Goal: Transaction & Acquisition: Subscribe to service/newsletter

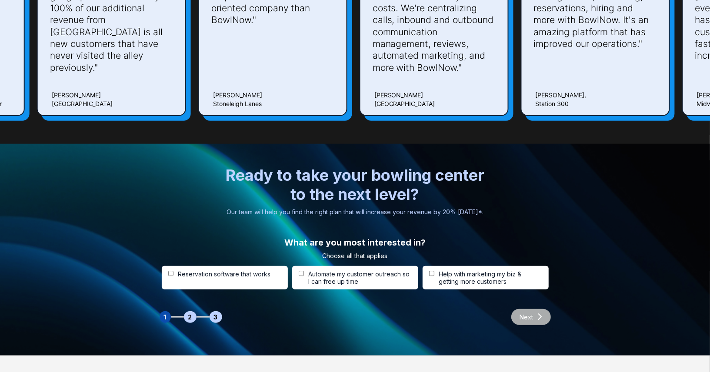
scroll to position [2673, 0]
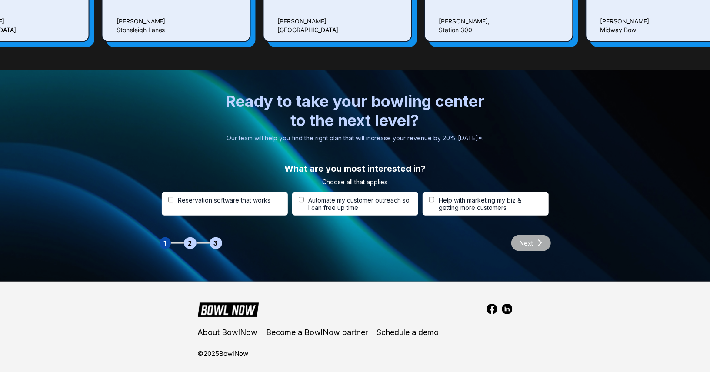
click at [189, 237] on div "2" at bounding box center [190, 243] width 13 height 12
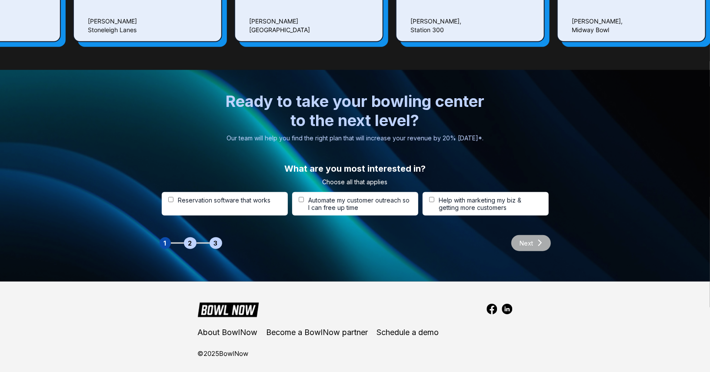
click at [196, 239] on div "1 2 3" at bounding box center [190, 243] width 63 height 12
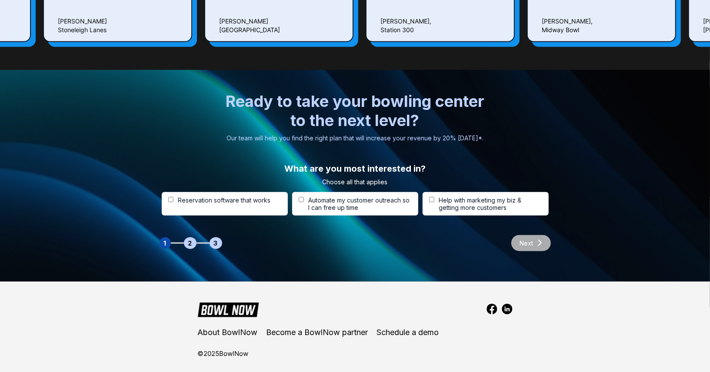
click at [537, 237] on div "Next" at bounding box center [526, 243] width 48 height 16
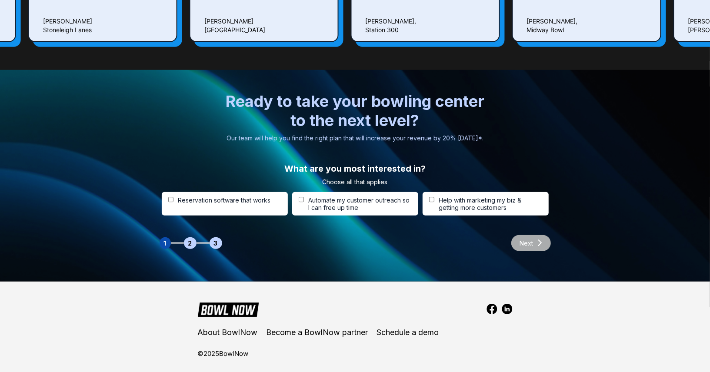
click at [531, 235] on div "Next" at bounding box center [526, 243] width 48 height 16
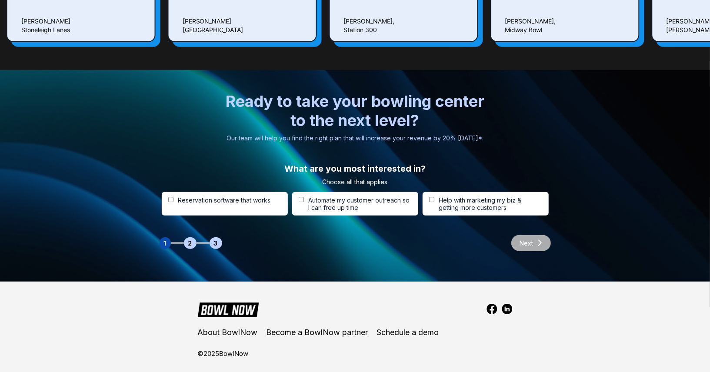
click at [531, 235] on div "Next" at bounding box center [526, 243] width 48 height 16
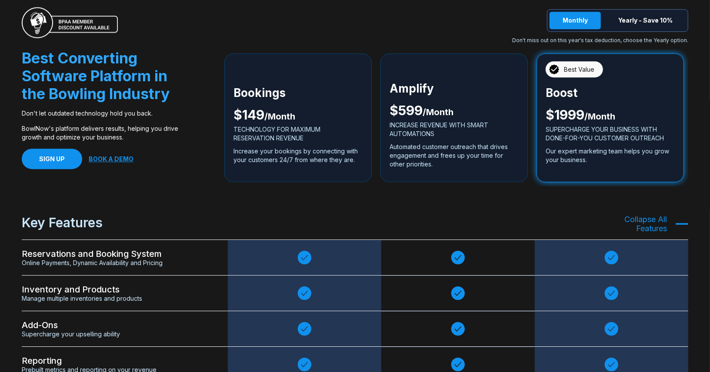
scroll to position [1663, 0]
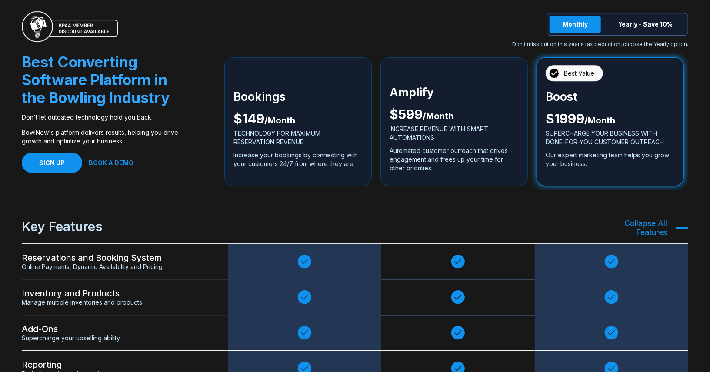
click at [336, 99] on div "Bookings $ 149 / Month TECHNOLOGY FOR MAXIMUM RESERVATION REVENUE Increase your…" at bounding box center [297, 133] width 129 height 80
click at [324, 97] on p "Bookings" at bounding box center [297, 97] width 129 height 9
click at [643, 22] on button "Yearly - Save 10%" at bounding box center [645, 24] width 80 height 17
click at [580, 27] on button "Monthly" at bounding box center [574, 24] width 51 height 17
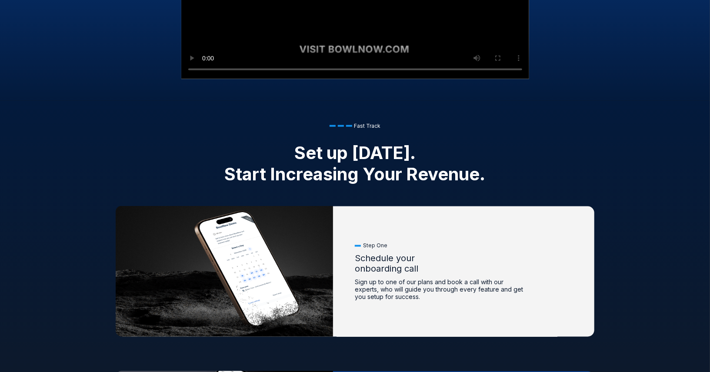
scroll to position [830, 0]
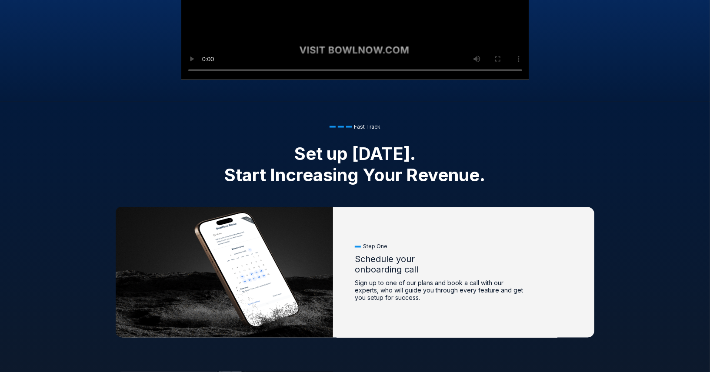
click at [336, 128] on div "Fast Track" at bounding box center [354, 126] width 51 height 7
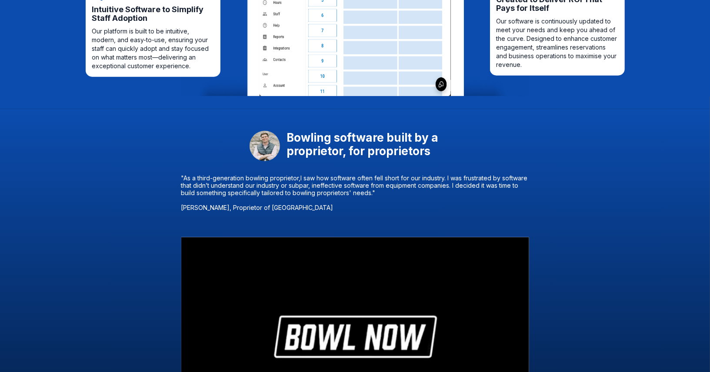
scroll to position [0, 0]
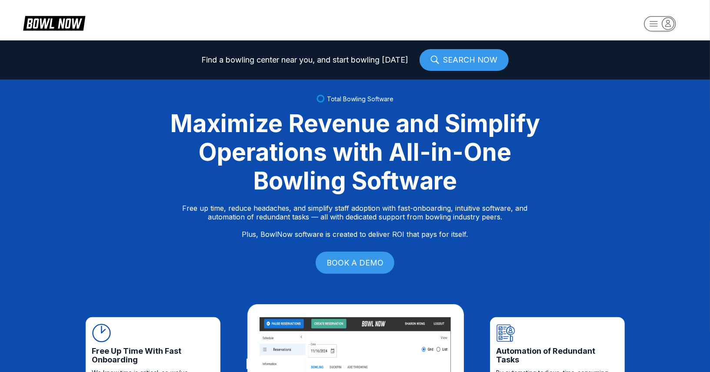
click at [652, 21] on rect "button" at bounding box center [659, 23] width 32 height 15
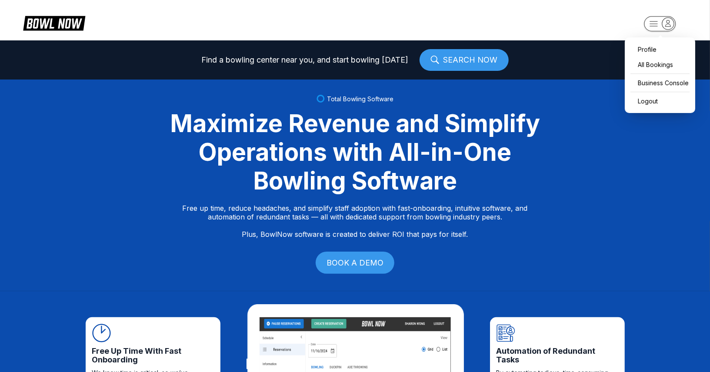
click at [652, 21] on rect "button" at bounding box center [659, 23] width 32 height 15
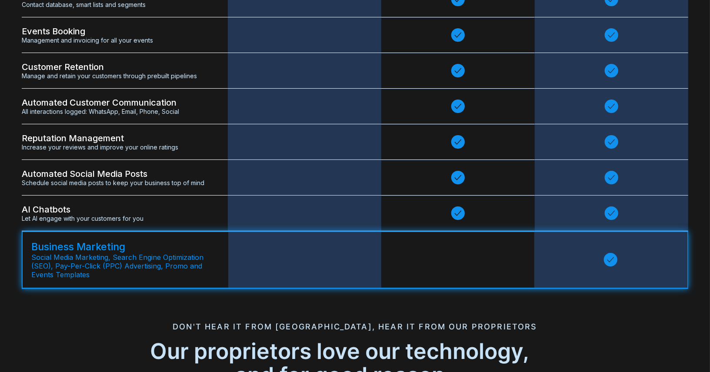
scroll to position [2139, 0]
